Goal: Task Accomplishment & Management: Manage account settings

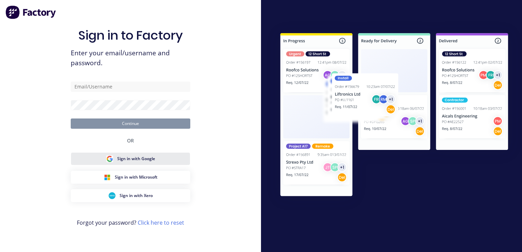
click at [135, 162] on button "Sign in with Google" at bounding box center [131, 158] width 120 height 13
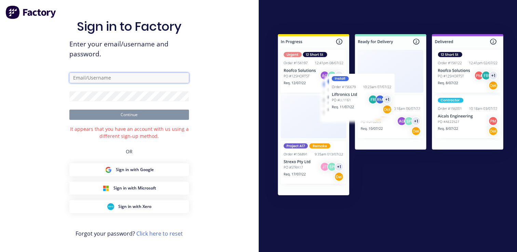
click at [125, 74] on input "text" at bounding box center [129, 78] width 120 height 10
type input "heather@mnrconstructions.com.au"
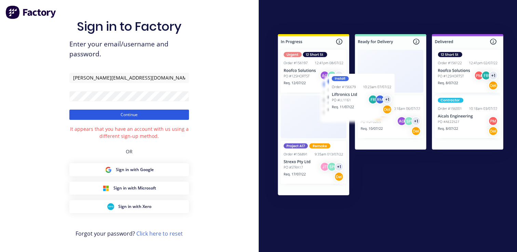
click at [159, 113] on button "Continue" at bounding box center [129, 115] width 120 height 10
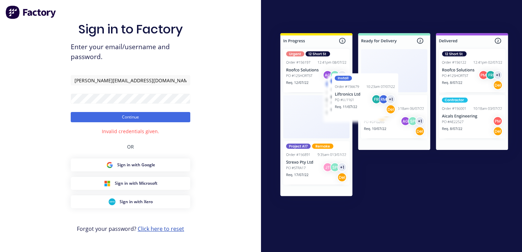
click at [148, 229] on link "Click here to reset" at bounding box center [161, 229] width 46 height 8
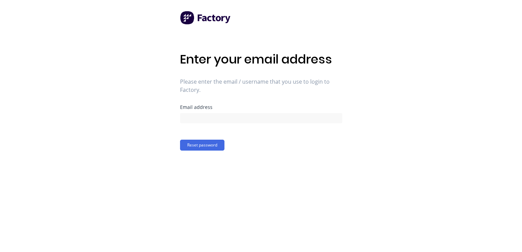
click at [201, 109] on div "Email address" at bounding box center [261, 107] width 162 height 5
click at [280, 126] on form "Email address Reset password" at bounding box center [261, 128] width 162 height 46
click at [280, 120] on input at bounding box center [261, 118] width 162 height 10
type input "heather@mnrconstructions.com.au"
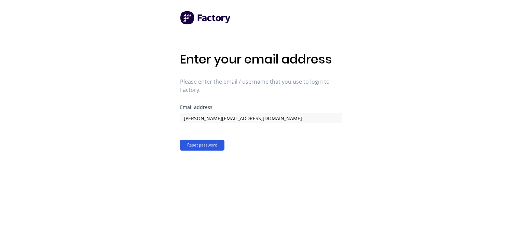
click at [216, 148] on button "Reset password" at bounding box center [202, 145] width 44 height 11
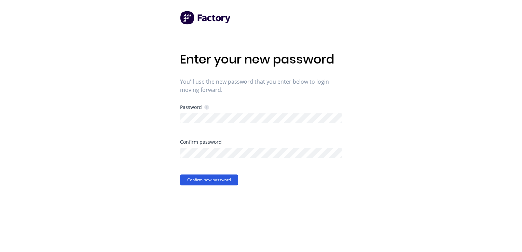
click at [227, 177] on button "Confirm new password" at bounding box center [209, 180] width 58 height 11
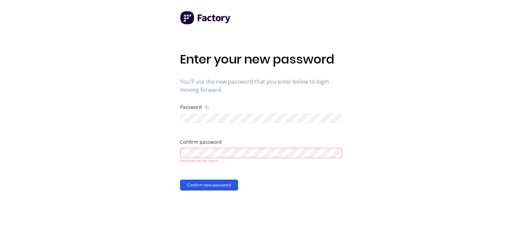
click at [199, 188] on button "Confirm new password" at bounding box center [209, 185] width 58 height 11
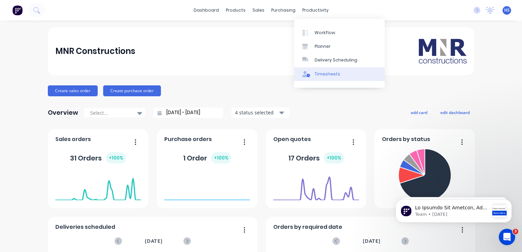
click at [315, 73] on div "Timesheets" at bounding box center [328, 74] width 26 height 6
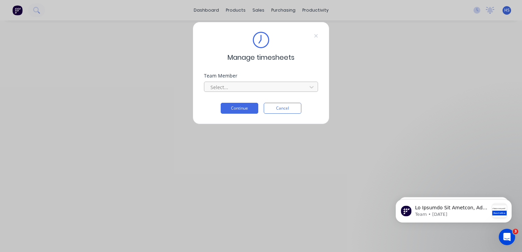
click at [261, 84] on div at bounding box center [257, 87] width 94 height 9
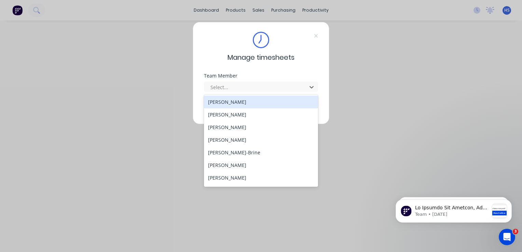
scroll to position [39, 0]
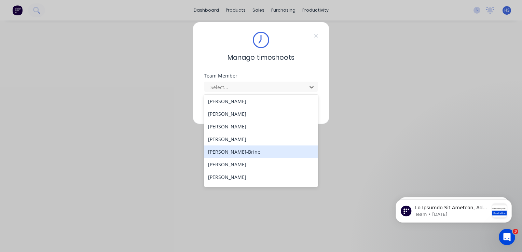
click at [246, 149] on div "[PERSON_NAME]-Brine" at bounding box center [261, 152] width 114 height 13
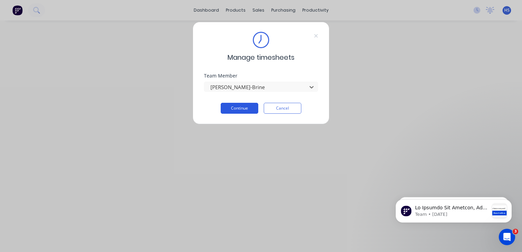
click at [250, 112] on button "Continue" at bounding box center [240, 108] width 38 height 11
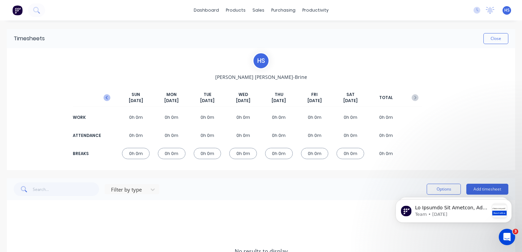
click at [109, 97] on icon "button" at bounding box center [107, 97] width 7 height 7
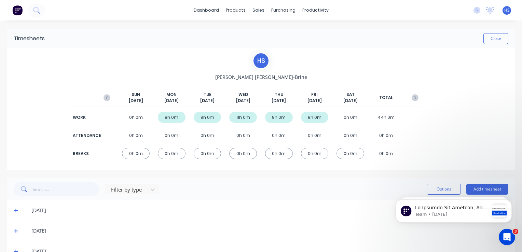
click at [315, 114] on div "8h 0m" at bounding box center [315, 117] width 28 height 11
click at [312, 117] on div "8h 0m" at bounding box center [315, 117] width 28 height 11
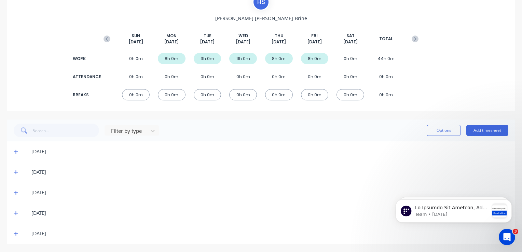
click at [15, 234] on icon at bounding box center [16, 234] width 4 height 4
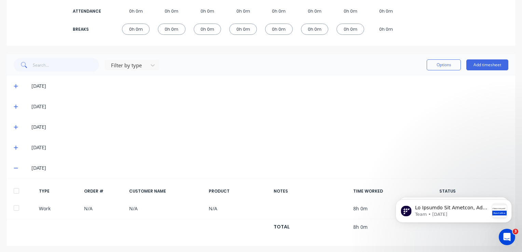
scroll to position [126, 0]
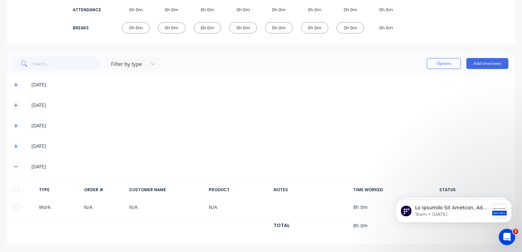
click at [472, 158] on div "[DATE]" at bounding box center [261, 167] width 509 height 21
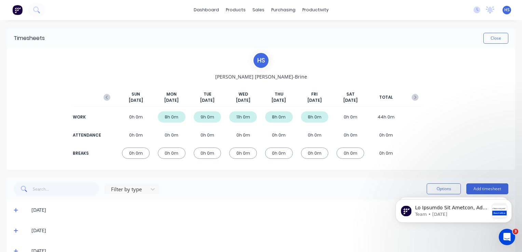
scroll to position [0, 0]
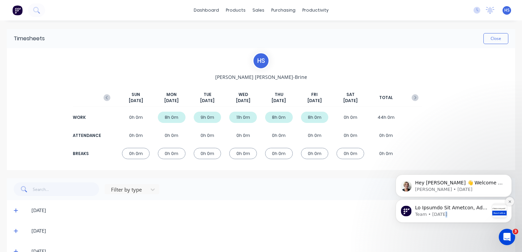
drag, startPoint x: 442, startPoint y: 220, endPoint x: 512, endPoint y: 204, distance: 72.3
click at [512, 204] on div "Team • [DATE]" at bounding box center [454, 211] width 116 height 23
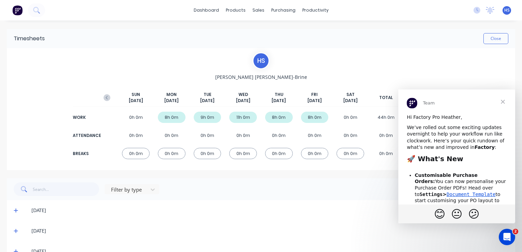
click at [505, 103] on span "Close" at bounding box center [503, 102] width 25 height 25
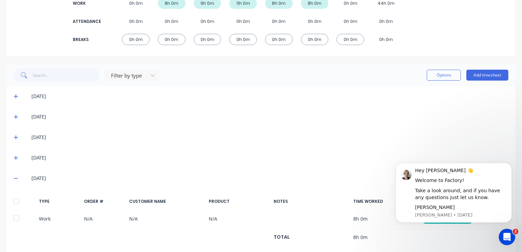
scroll to position [126, 0]
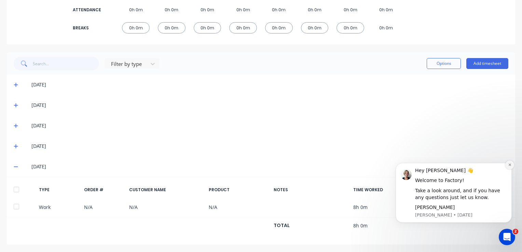
click at [514, 165] on button "Dismiss notification" at bounding box center [510, 165] width 9 height 9
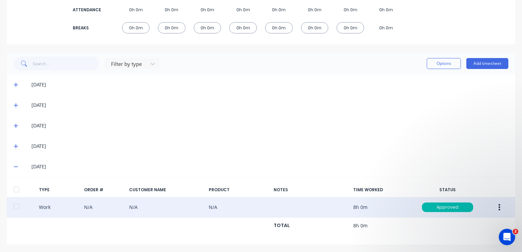
click at [405, 206] on div "Work N/A N/A N/A 8h 0m Approved" at bounding box center [261, 207] width 509 height 21
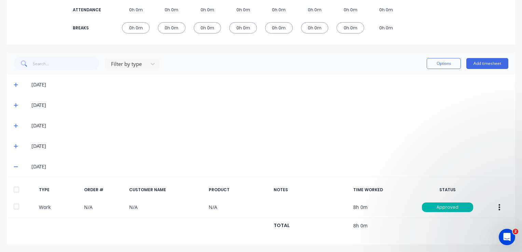
click at [16, 147] on icon at bounding box center [16, 147] width 4 height 4
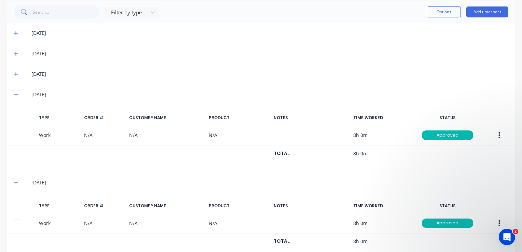
scroll to position [193, 0]
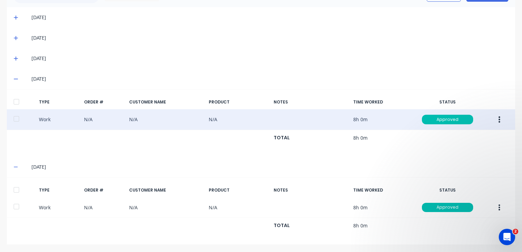
click at [497, 117] on button "button" at bounding box center [500, 119] width 16 height 12
click at [497, 117] on div "Duplicate" at bounding box center [475, 121] width 53 height 10
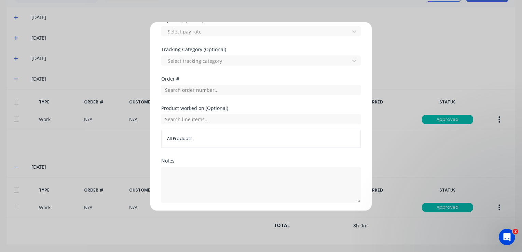
scroll to position [0, 0]
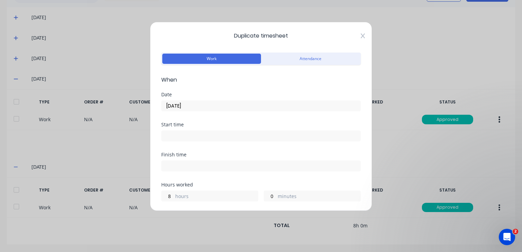
click at [361, 35] on icon at bounding box center [363, 35] width 4 height 5
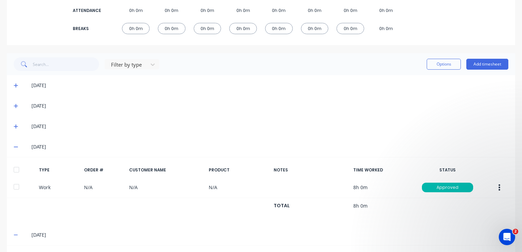
scroll to position [125, 0]
click at [17, 125] on icon at bounding box center [16, 126] width 4 height 5
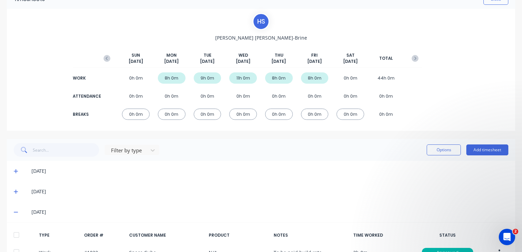
scroll to position [0, 0]
